Goal: Transaction & Acquisition: Purchase product/service

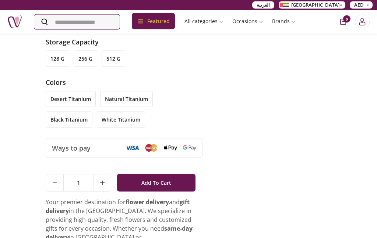
scroll to position [167, 0]
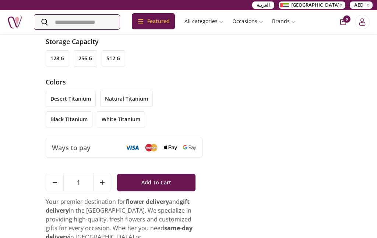
click at [169, 176] on span "Add To Cart" at bounding box center [156, 182] width 30 height 13
click at [167, 162] on div "1 Add To Cart" at bounding box center [124, 179] width 157 height 35
click at [177, 176] on button "Add To Cart" at bounding box center [156, 183] width 78 height 18
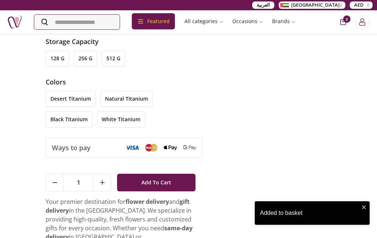
click at [314, 218] on div "Added to basket" at bounding box center [309, 213] width 99 height 9
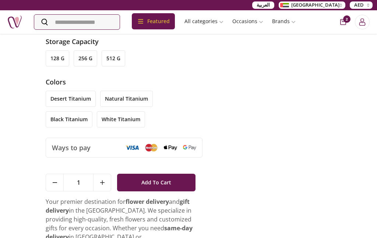
click at [170, 163] on div "1 Add To Cart" at bounding box center [124, 179] width 157 height 35
click at [178, 174] on button "Add To Cart" at bounding box center [156, 183] width 78 height 18
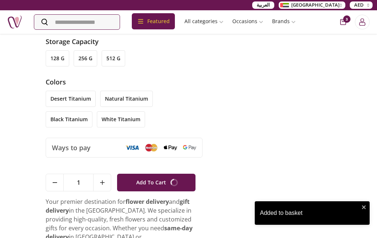
click at [177, 164] on div "1 Add To Cart" at bounding box center [124, 179] width 157 height 35
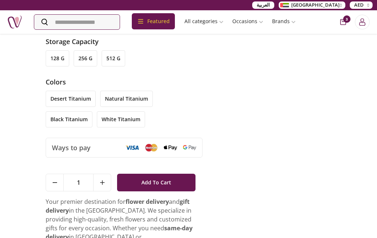
click at [175, 163] on div "1 Add To Cart" at bounding box center [124, 179] width 157 height 35
click at [182, 174] on button "Add To Cart" at bounding box center [156, 183] width 78 height 18
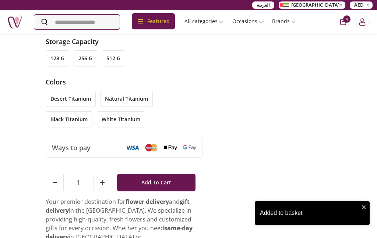
click at [355, 178] on div "AED 3,699 Iphone 16 pro - Middle East version (TDRA) Middle East version (TDRA)…" at bounding box center [188, 64] width 371 height 392
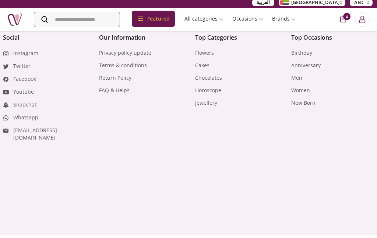
scroll to position [556, 0]
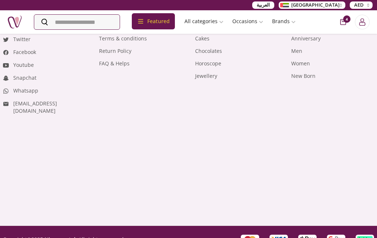
click at [308, 226] on div "Copyright © 2025 Nigwaportal All rights reserved" at bounding box center [188, 239] width 377 height 27
click at [307, 237] on img "payment-apple-pay" at bounding box center [307, 240] width 15 height 6
click at [314, 237] on img "payment-apple-pay" at bounding box center [307, 240] width 15 height 6
click at [303, 237] on img "payment-apple-pay" at bounding box center [307, 240] width 15 height 6
click at [331, 237] on img "payment-google-pay" at bounding box center [335, 240] width 15 height 6
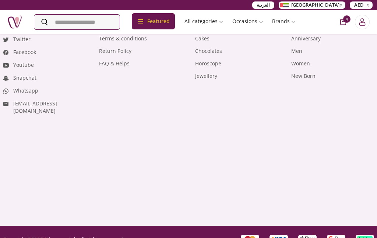
click at [309, 237] on img "payment-apple-pay" at bounding box center [307, 240] width 15 height 6
click at [307, 237] on img "payment-apple-pay" at bounding box center [307, 240] width 15 height 6
click at [1, 81] on div "Social Instagram Twitter Facebook Youtube Snapchat Whatsapp [EMAIL_ADDRESS][DOM…" at bounding box center [188, 114] width 377 height 222
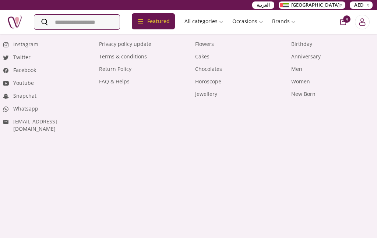
scroll to position [538, 0]
click at [47, 128] on div "Social Instagram Twitter Facebook Youtube Snapchat Whatsapp [EMAIL_ADDRESS][DOM…" at bounding box center [188, 133] width 371 height 222
click at [8, 54] on ul "Instagram Twitter Facebook Youtube Snapchat Whatsapp [EMAIL_ADDRESS][DOMAIN_NAM…" at bounding box center [44, 87] width 83 height 92
click at [9, 79] on li "Youtube" at bounding box center [44, 83] width 83 height 8
click at [14, 80] on link "Youtube" at bounding box center [23, 83] width 21 height 7
